Goal: Task Accomplishment & Management: Complete application form

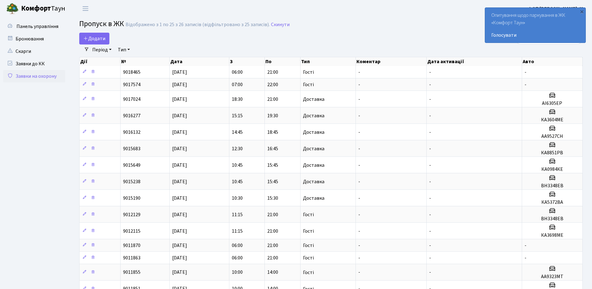
select select "25"
click at [100, 36] on span "Додати" at bounding box center [94, 38] width 22 height 7
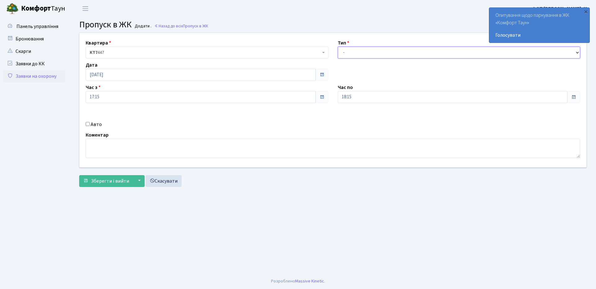
click at [366, 53] on select "- Доставка Таксі Гості Сервіс" at bounding box center [459, 53] width 243 height 12
select select "3"
click at [338, 47] on select "- Доставка Таксі Гості Сервіс" at bounding box center [459, 53] width 243 height 12
click at [358, 99] on input "18:15" at bounding box center [453, 97] width 230 height 12
click at [353, 116] on icon at bounding box center [355, 118] width 17 height 17
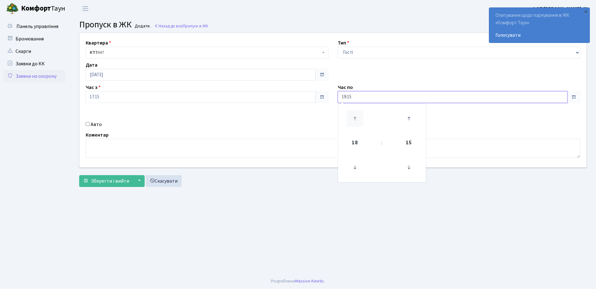
click at [353, 116] on icon at bounding box center [355, 118] width 17 height 17
click at [353, 171] on icon at bounding box center [355, 167] width 17 height 17
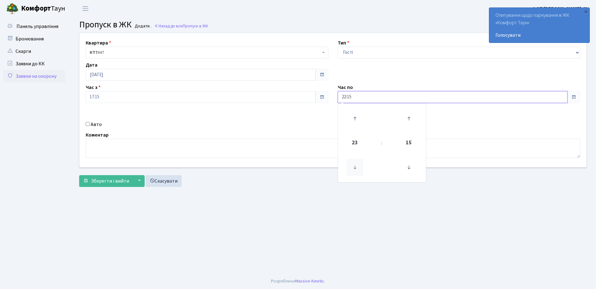
click at [353, 171] on icon at bounding box center [355, 167] width 17 height 17
click at [407, 169] on icon at bounding box center [409, 167] width 17 height 17
type input "21:00"
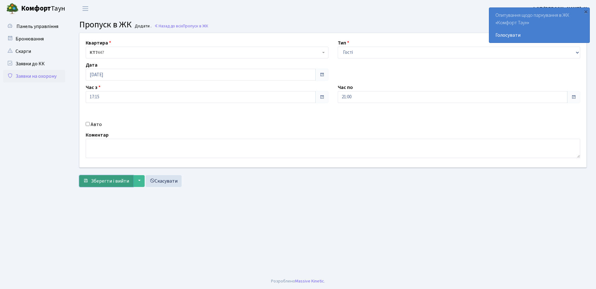
click at [104, 181] on span "Зберегти і вийти" at bounding box center [110, 180] width 38 height 7
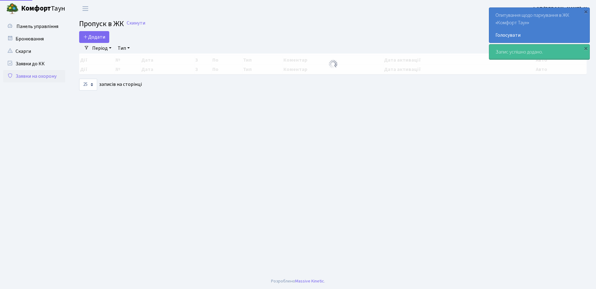
select select "25"
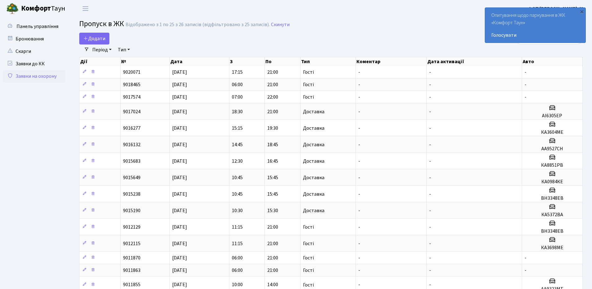
click at [346, 22] on h2 "Пропуск в ЖК Відображено з 1 по 25 з 26 записів (відфільтровано з 25 записів). …" at bounding box center [330, 25] width 503 height 11
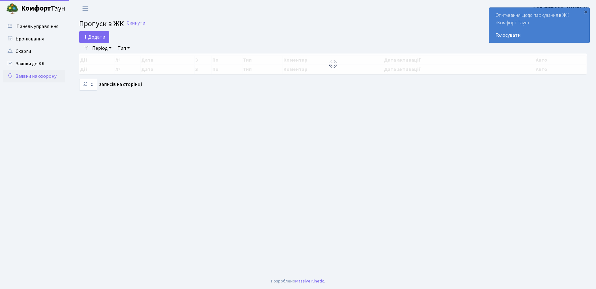
select select "25"
